Goal: Find specific fact: Find specific fact

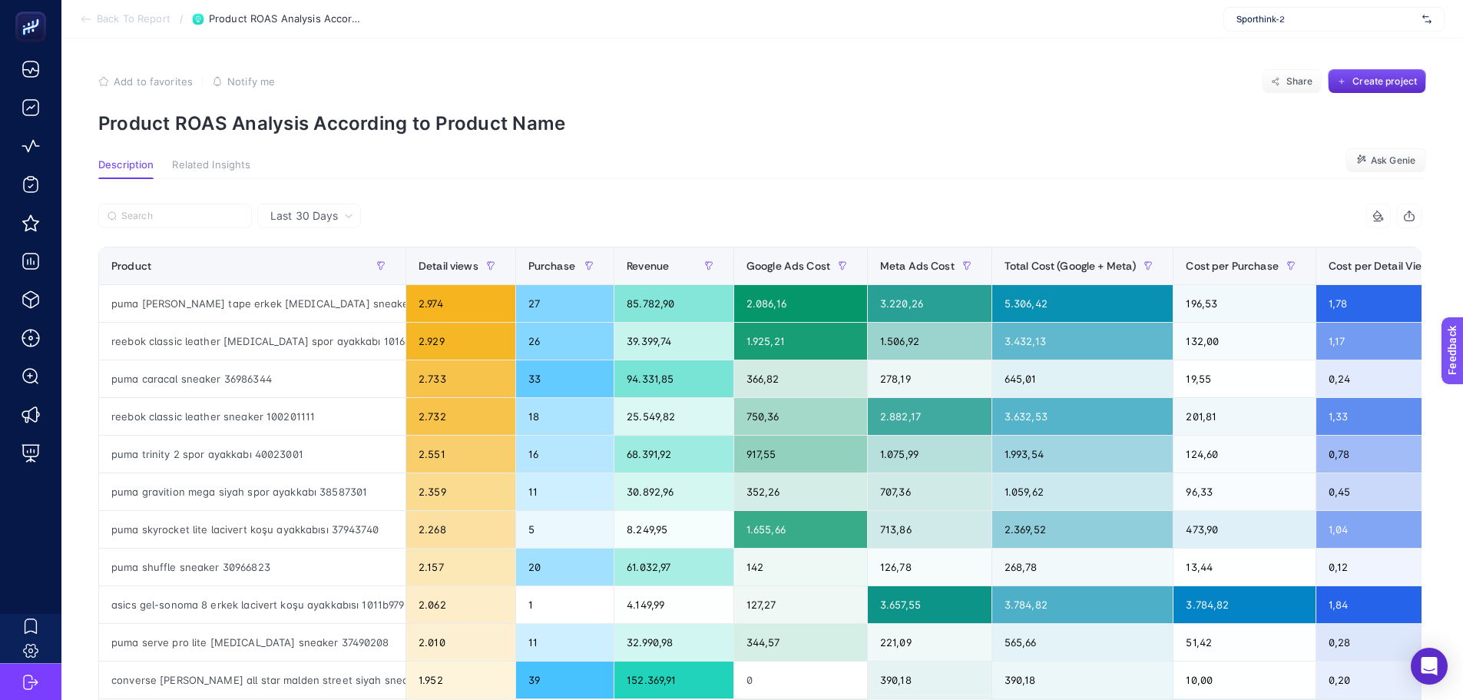
click at [354, 211] on div "Last 30 Days" at bounding box center [311, 215] width 95 height 11
click at [315, 280] on li "Last 7 Days" at bounding box center [309, 276] width 94 height 28
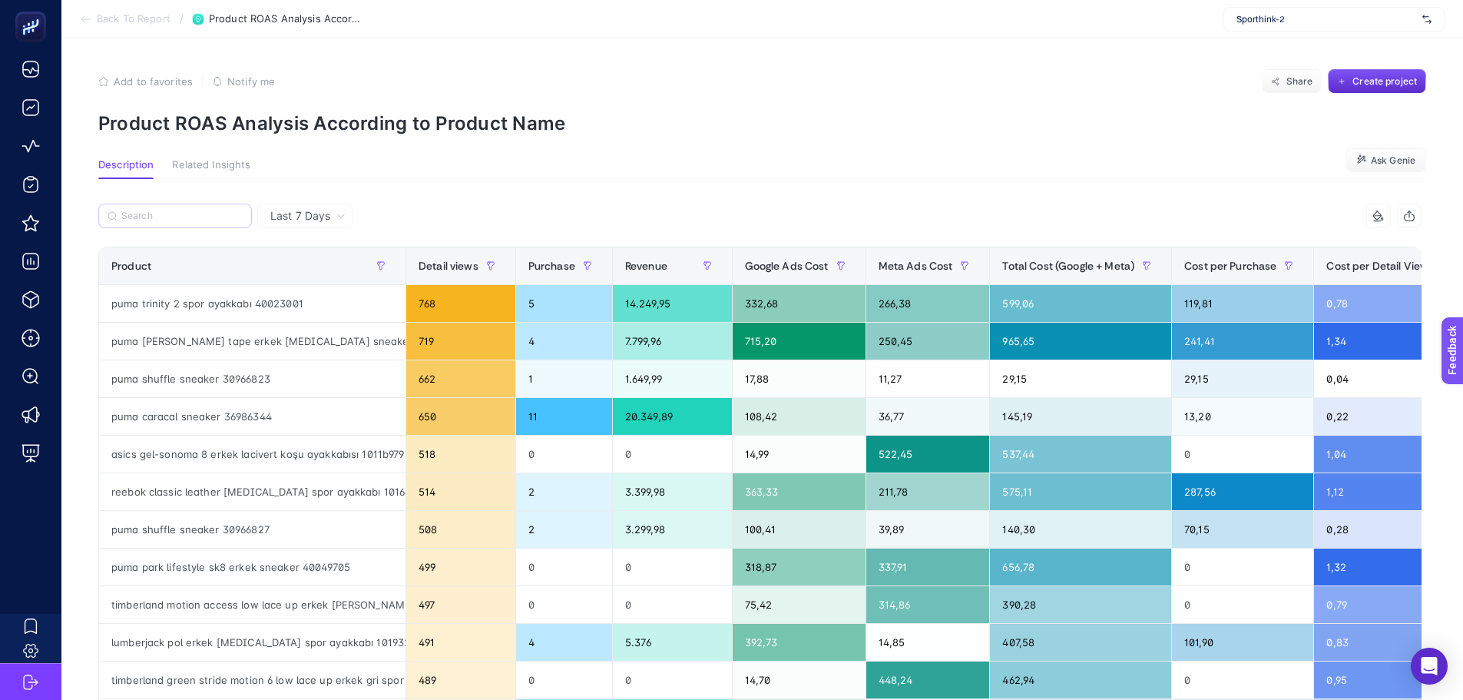
click at [201, 222] on label at bounding box center [175, 216] width 154 height 25
click at [0, 0] on input "Search" at bounding box center [0, 0] width 0 height 0
click at [191, 206] on label at bounding box center [175, 216] width 154 height 25
click at [0, 0] on input "Search" at bounding box center [0, 0] width 0 height 0
click at [176, 214] on input "Search" at bounding box center [181, 216] width 121 height 12
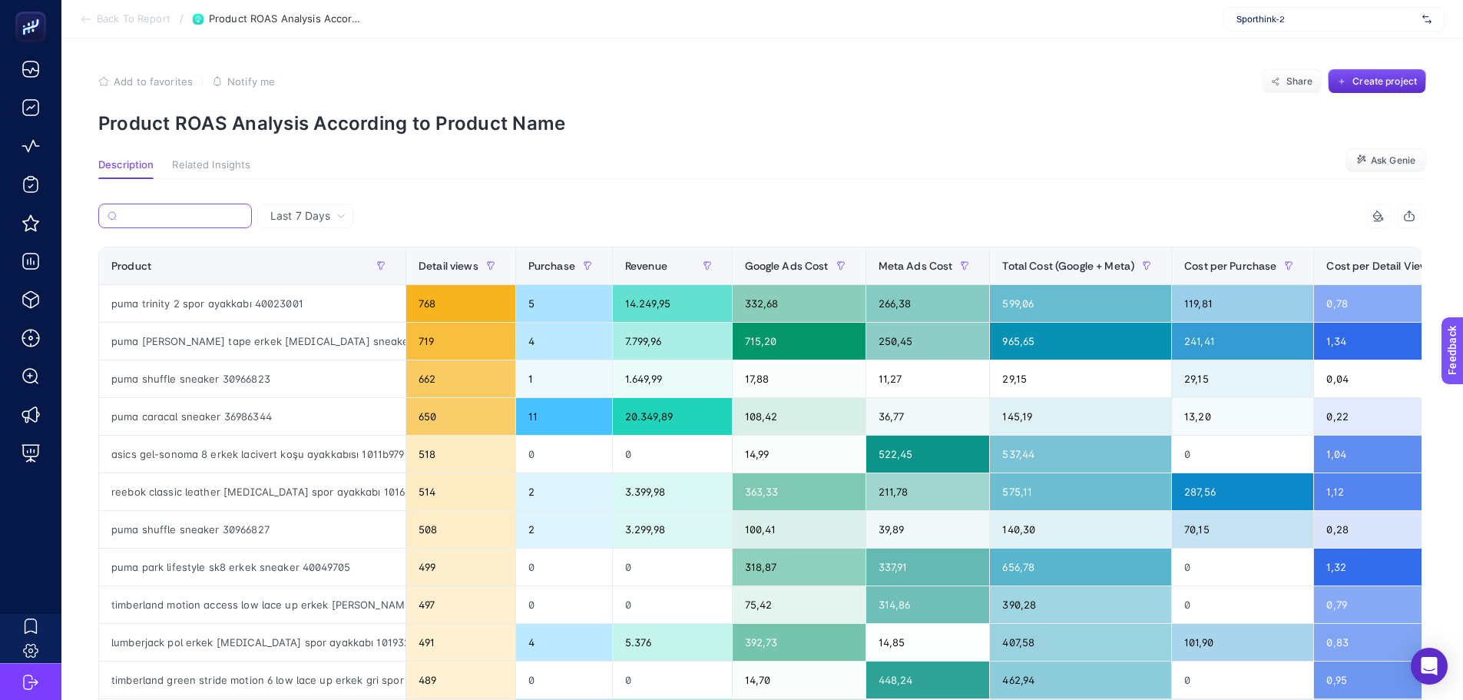
paste input "12165604-gry"
type input "12165604-gry"
click at [187, 216] on input "Search" at bounding box center [183, 216] width 120 height 12
paste input "[PERSON_NAME] [PERSON_NAME] Solid Erkek Gri Şort 12165604-GRY"
type input "[PERSON_NAME] [PERSON_NAME] Solid Erkek Gri Şort 12165604-GRY"
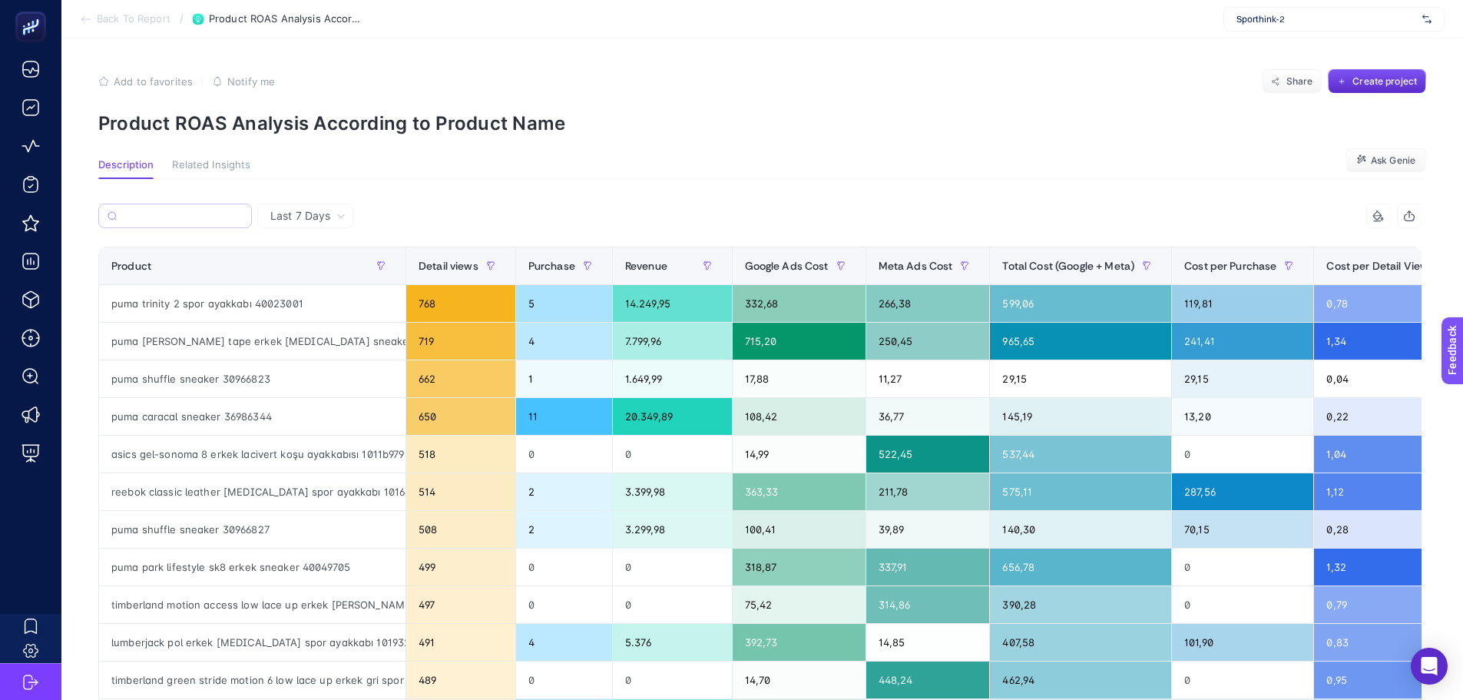
click at [185, 207] on label at bounding box center [175, 216] width 154 height 25
click at [0, 0] on input "Search" at bounding box center [0, 0] width 0 height 0
click at [198, 217] on input "Search" at bounding box center [181, 216] width 121 height 12
paste input "[PERSON_NAME] [PERSON_NAME] Solid Erkek Gri Şort 12165604-GRY"
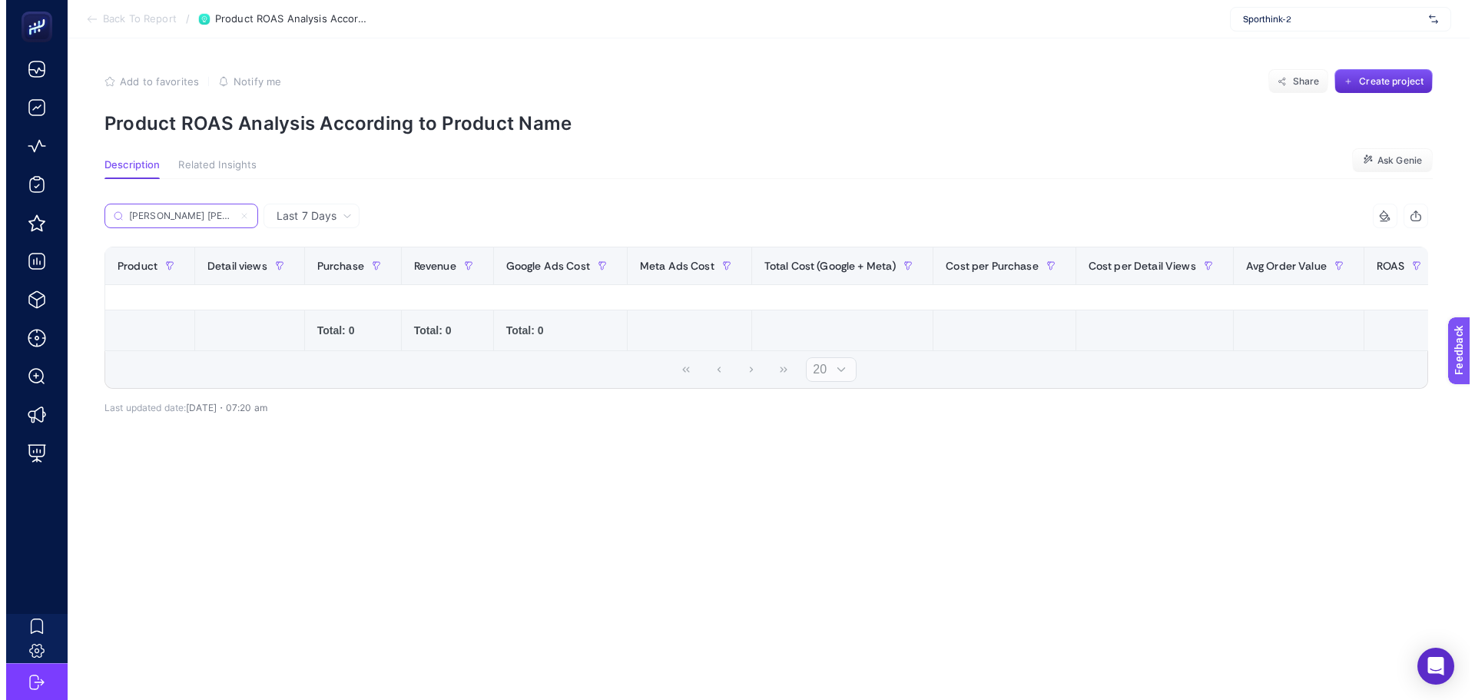
scroll to position [0, 136]
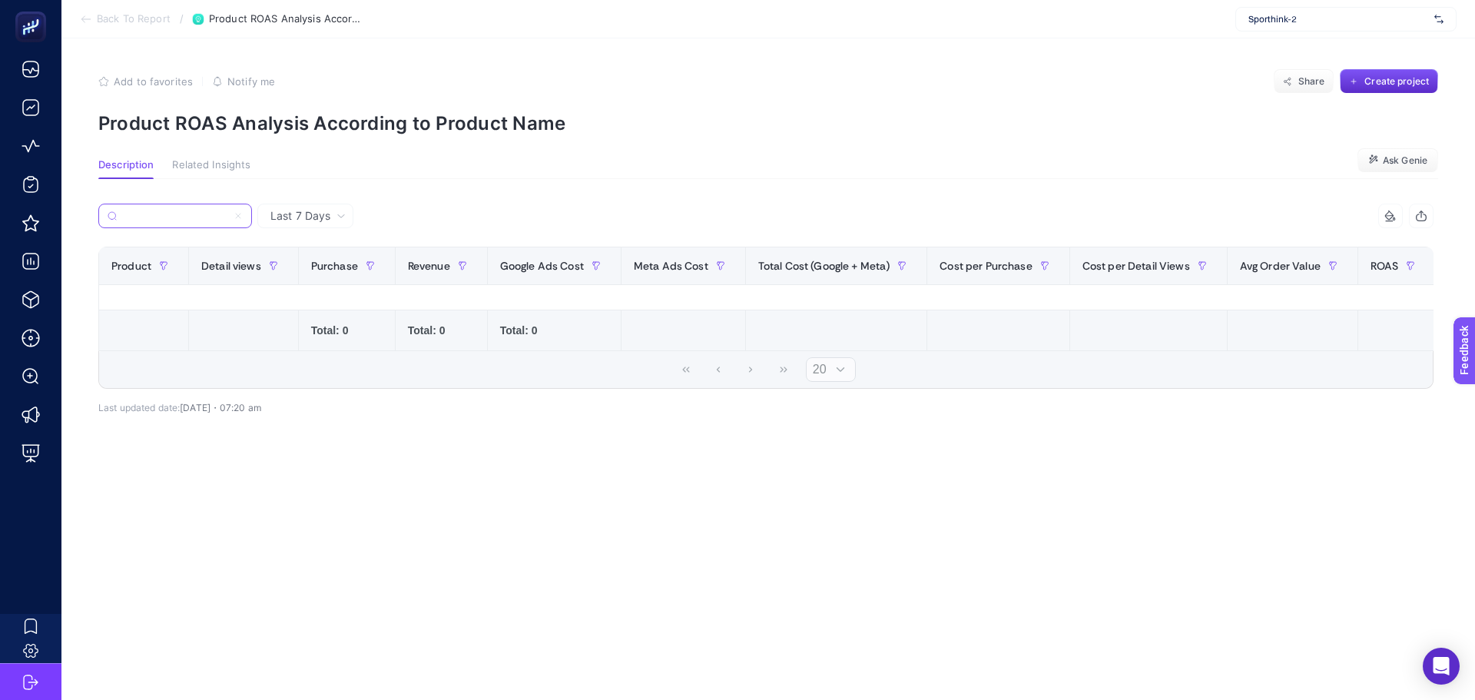
drag, startPoint x: 162, startPoint y: 215, endPoint x: 440, endPoint y: 219, distance: 278.1
click at [440, 219] on div "[PERSON_NAME] [PERSON_NAME] Solid Erkek Gri Şort 12165604-GRY" at bounding box center [432, 221] width 668 height 34
drag, startPoint x: 181, startPoint y: 213, endPoint x: 535, endPoint y: 222, distance: 354.3
click at [535, 222] on div "[PERSON_NAME] Bowie Solid Erkek Gri Şort" at bounding box center [432, 221] width 668 height 34
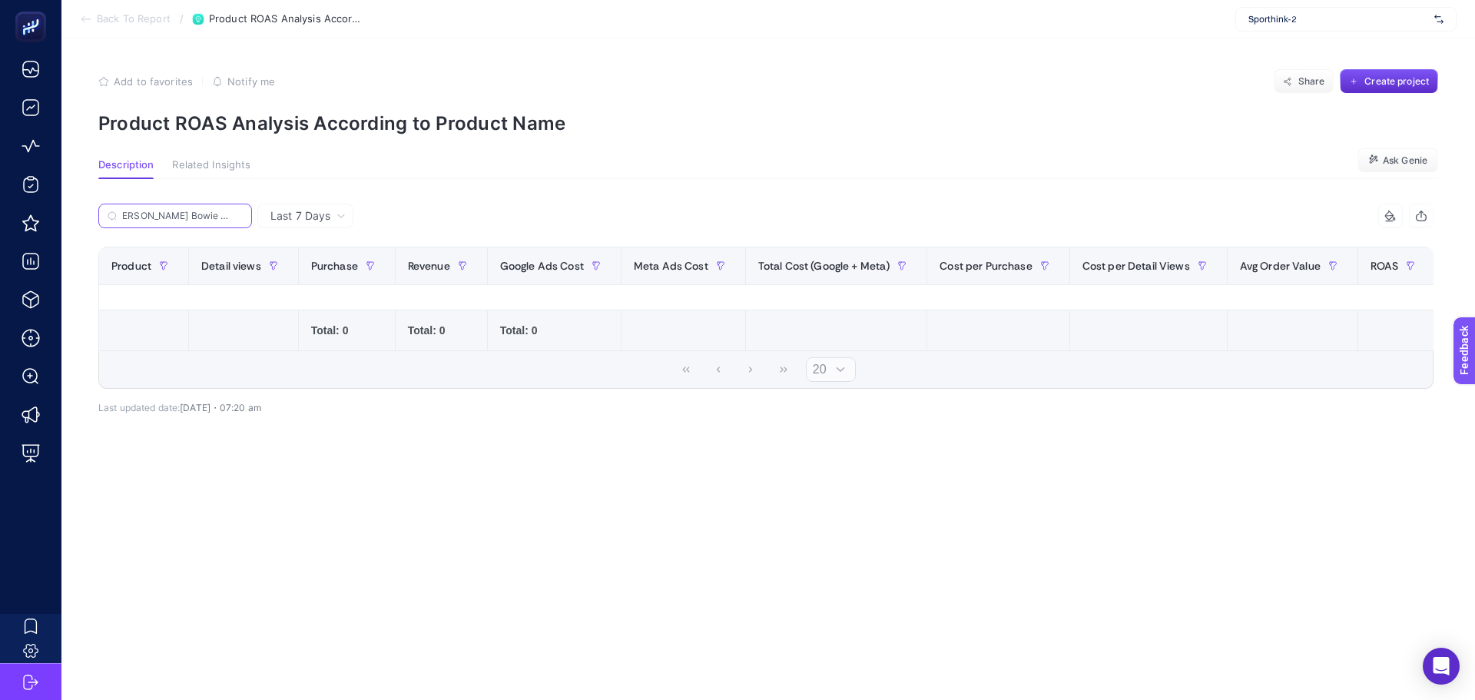
scroll to position [0, 0]
type input "[PERSON_NAME] Bowie Solid"
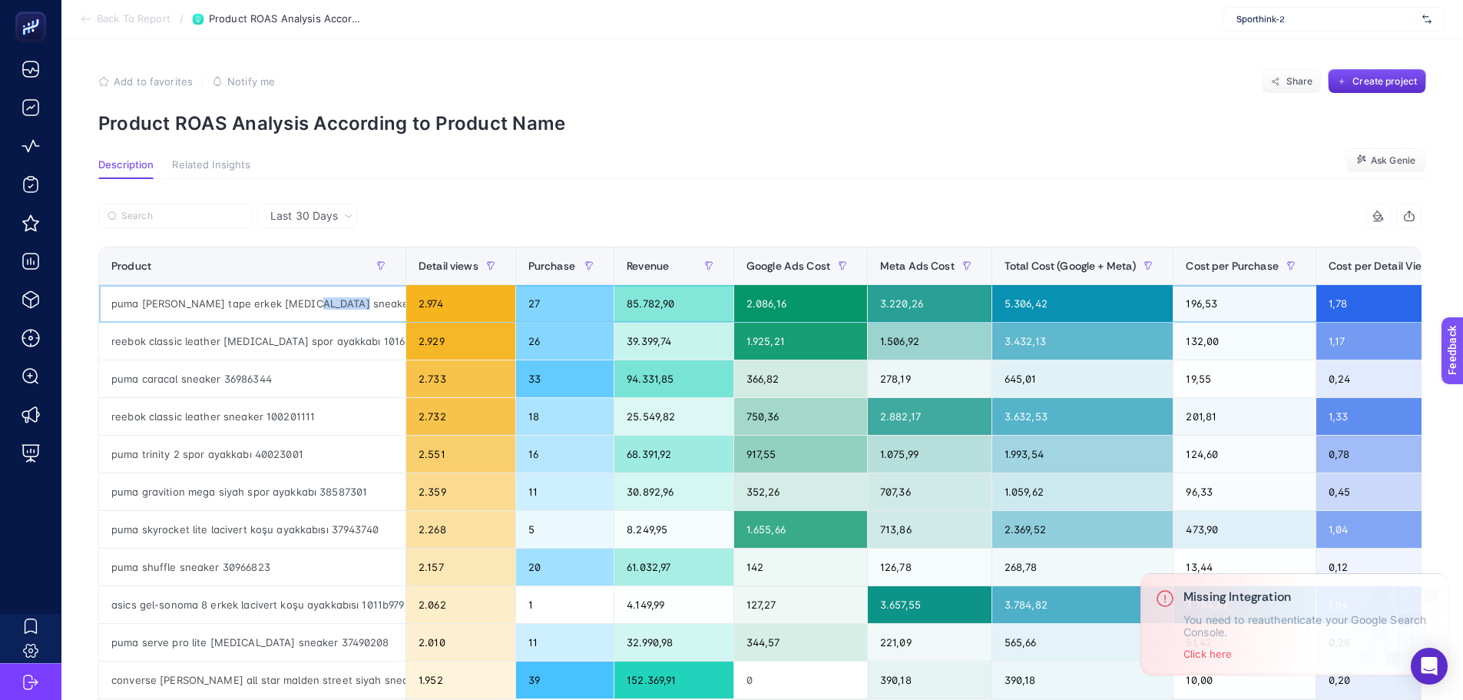
drag, startPoint x: 304, startPoint y: 303, endPoint x: 356, endPoint y: 306, distance: 52.3
click at [356, 306] on div "puma [PERSON_NAME] tape erkek [MEDICAL_DATA] sneaker 38638101" at bounding box center [252, 303] width 307 height 37
copy div "38638101"
click at [300, 206] on div "Last 30 Days" at bounding box center [307, 216] width 100 height 25
click at [311, 215] on span "Last 30 Days" at bounding box center [304, 215] width 68 height 15
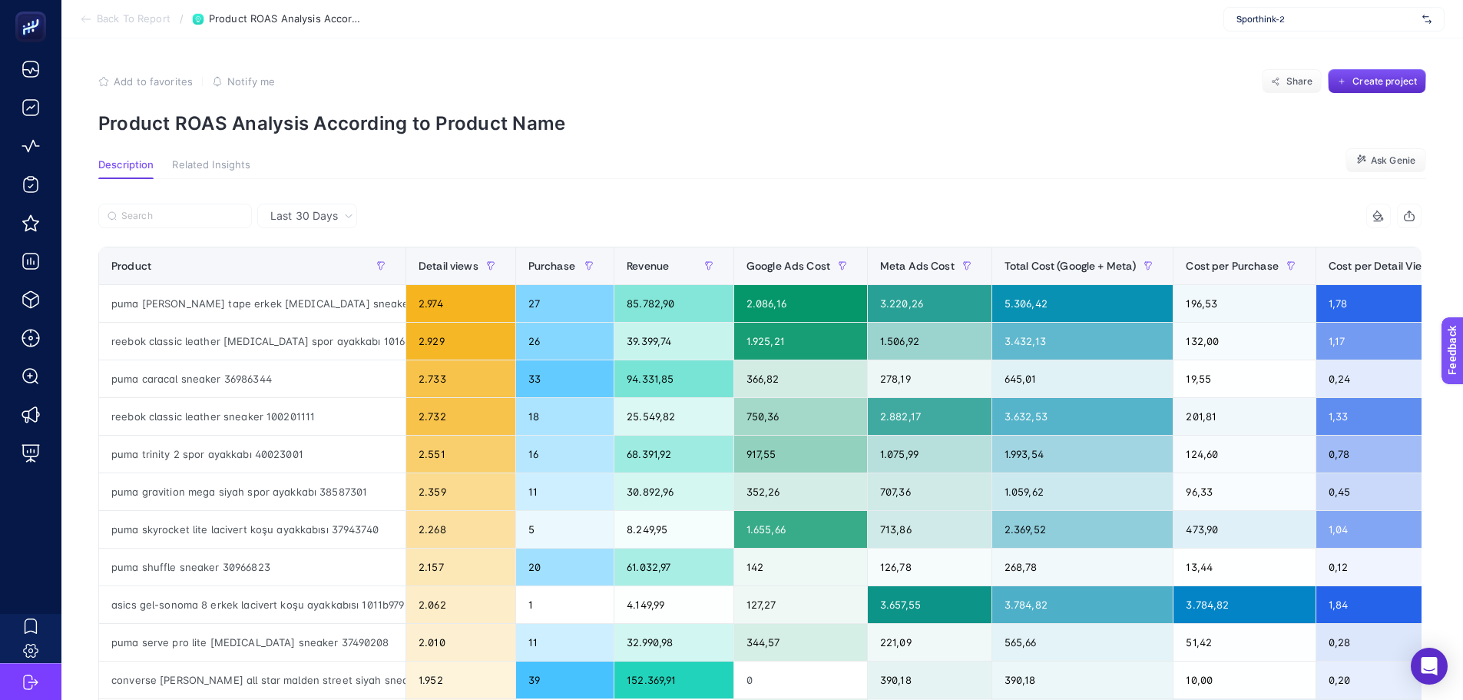
click at [301, 217] on span "Last 30 Days" at bounding box center [304, 215] width 68 height 15
click at [316, 270] on li "Last 7 Days" at bounding box center [307, 276] width 91 height 28
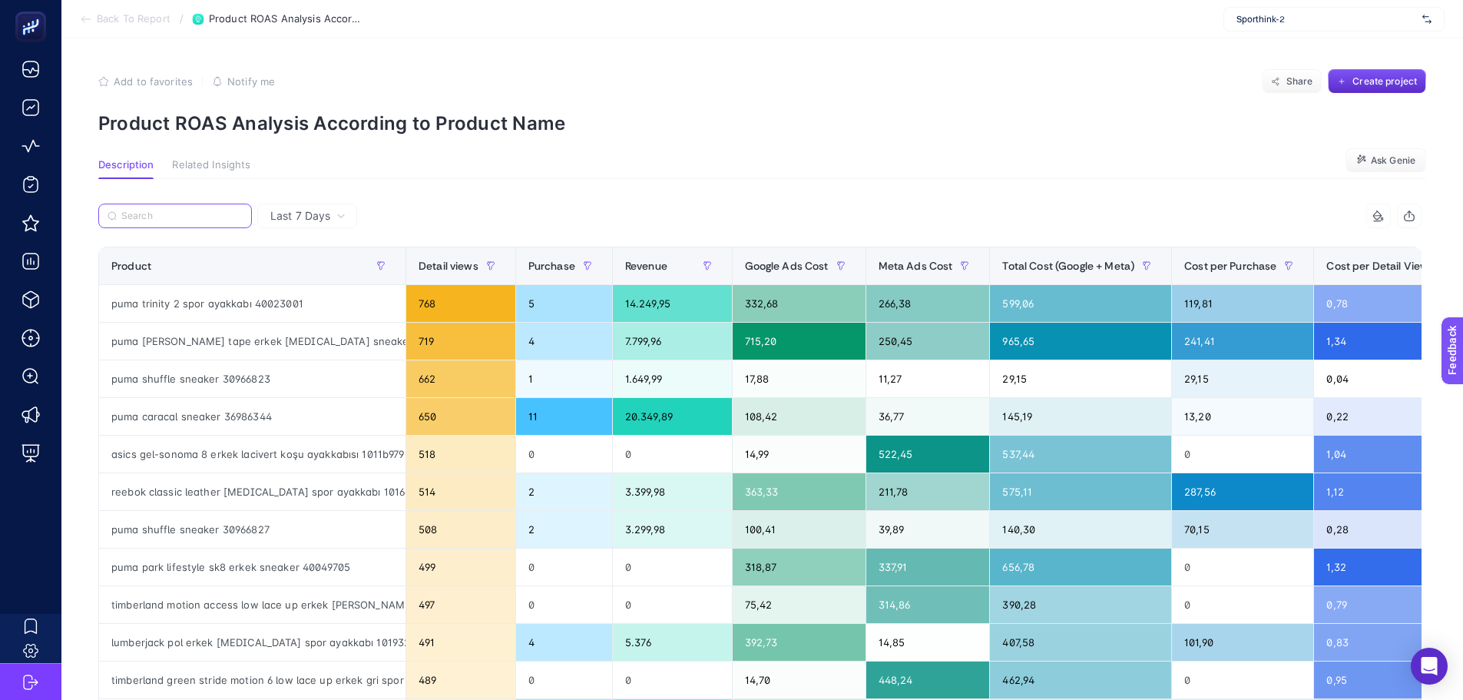
click at [214, 214] on input "Search" at bounding box center [181, 216] width 121 height 12
paste input "38638101"
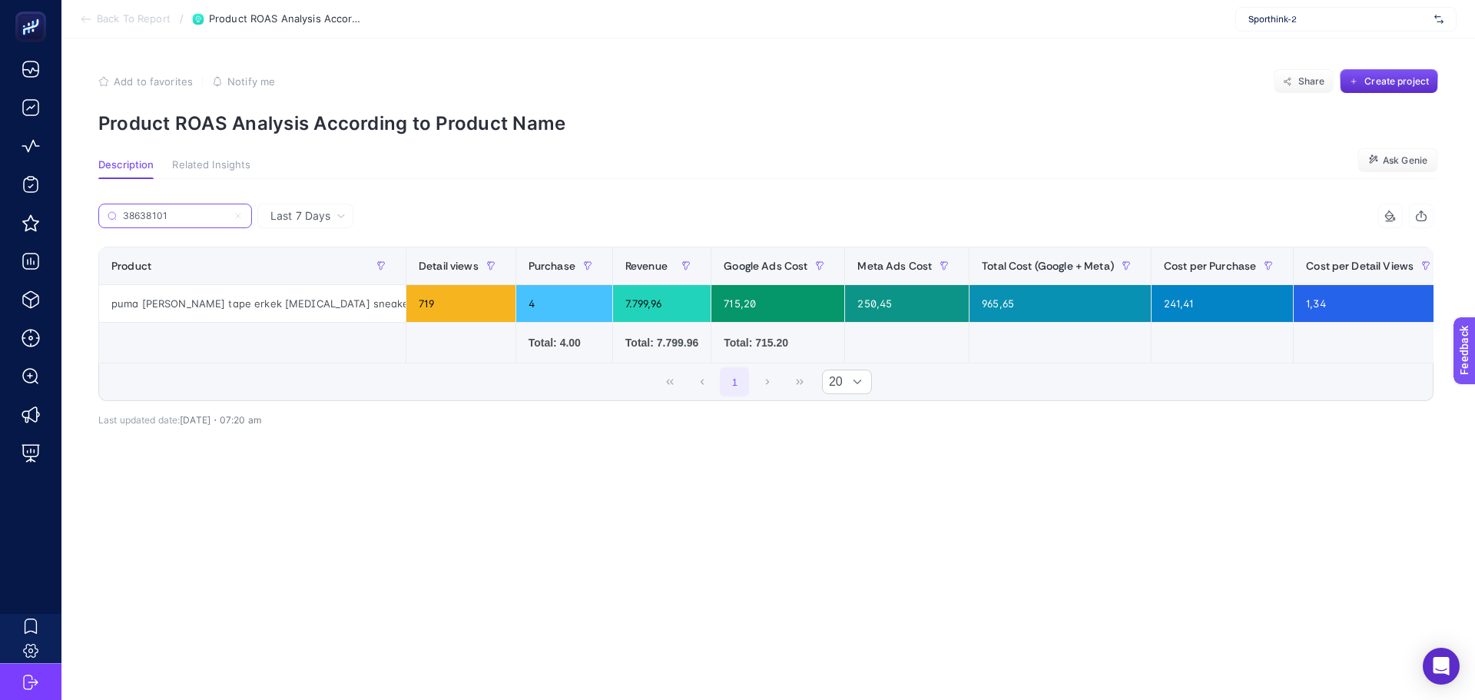
type input "38638101"
click at [658, 178] on section "Description Related Insights Ask Genie" at bounding box center [768, 169] width 1340 height 20
